Goal: Task Accomplishment & Management: Manage account settings

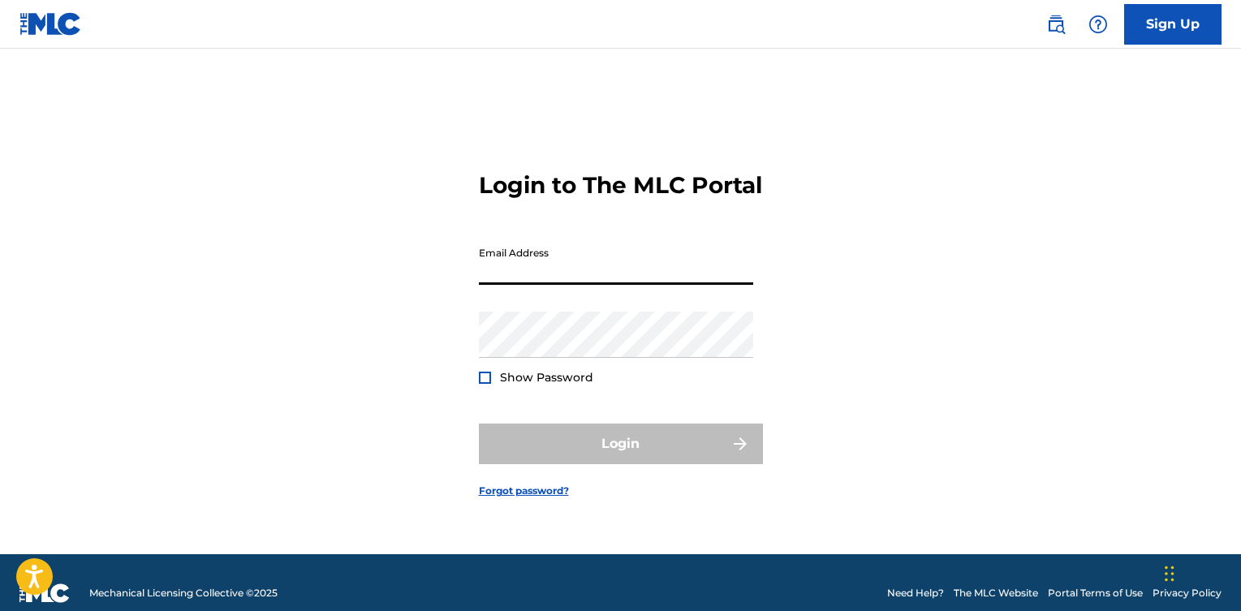
click at [558, 278] on input "Email Address" at bounding box center [616, 262] width 274 height 46
type input "[PERSON_NAME][EMAIL_ADDRESS][DOMAIN_NAME]"
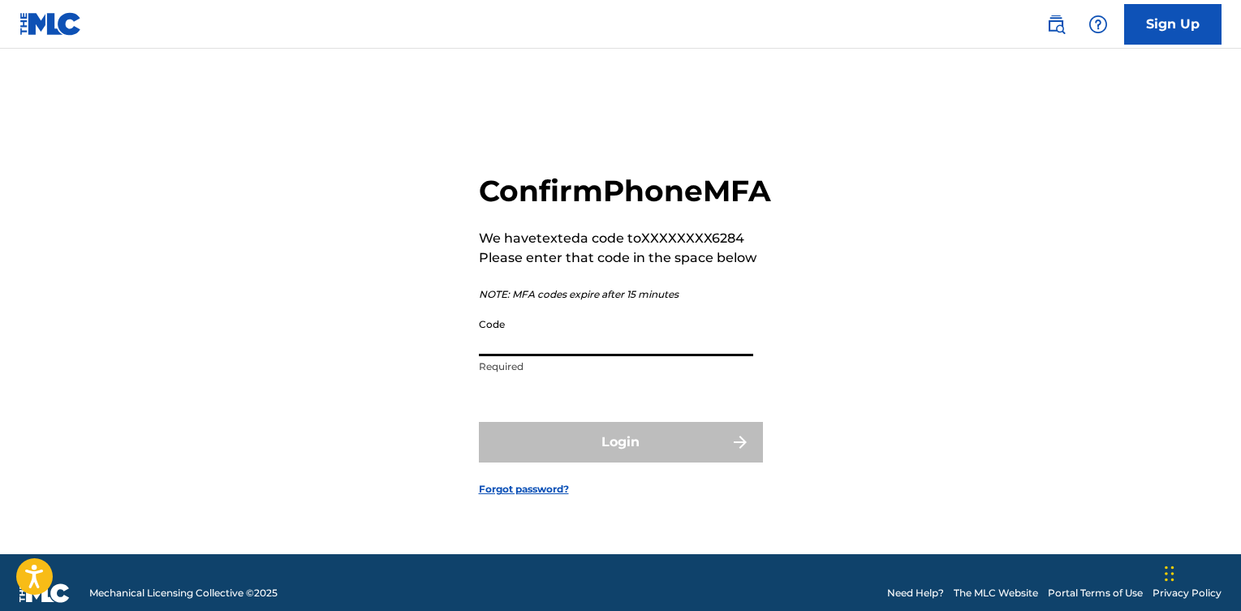
click at [588, 356] on input "Code" at bounding box center [616, 333] width 274 height 46
paste input "537303"
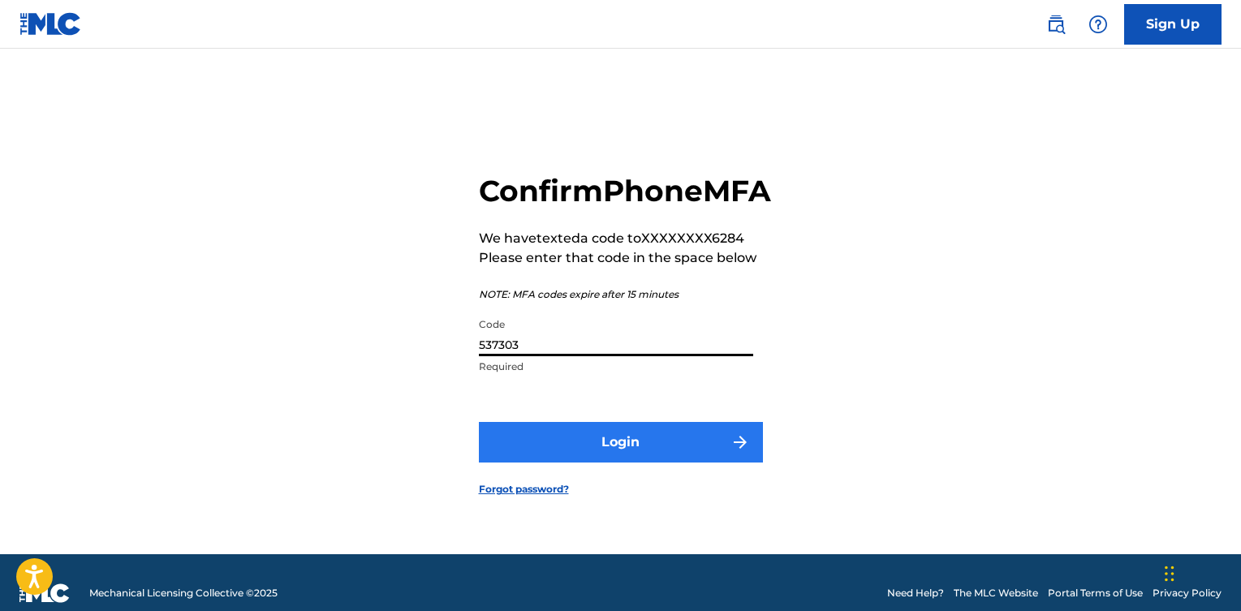
type input "537303"
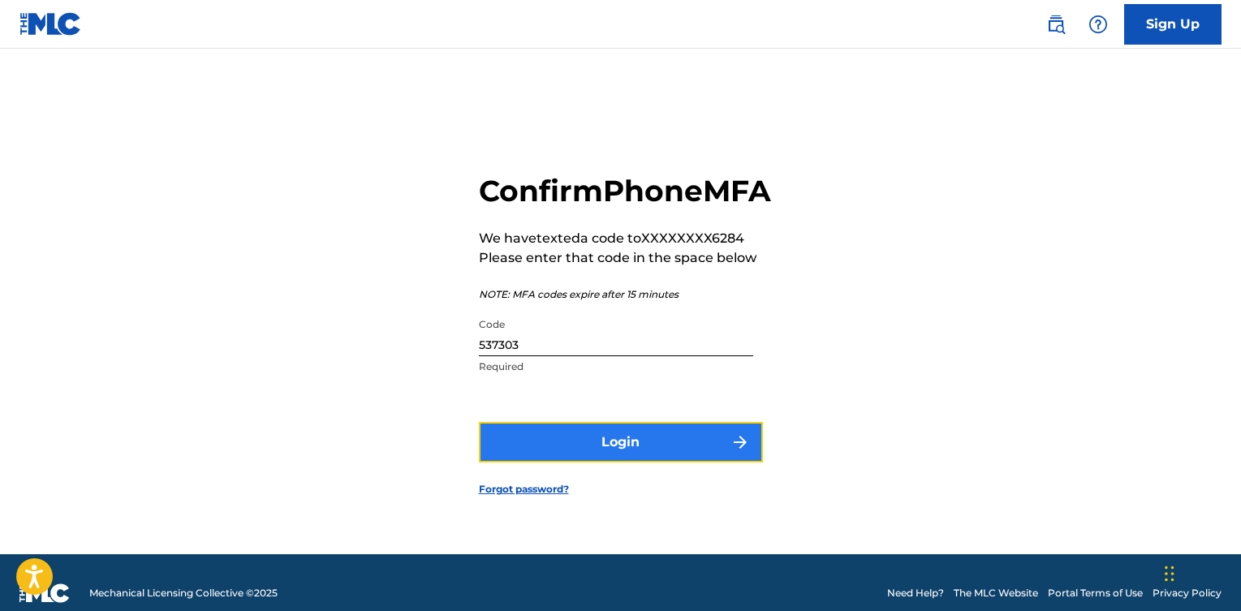
click at [702, 463] on button "Login" at bounding box center [621, 442] width 284 height 41
